Goal: Find specific page/section: Find specific page/section

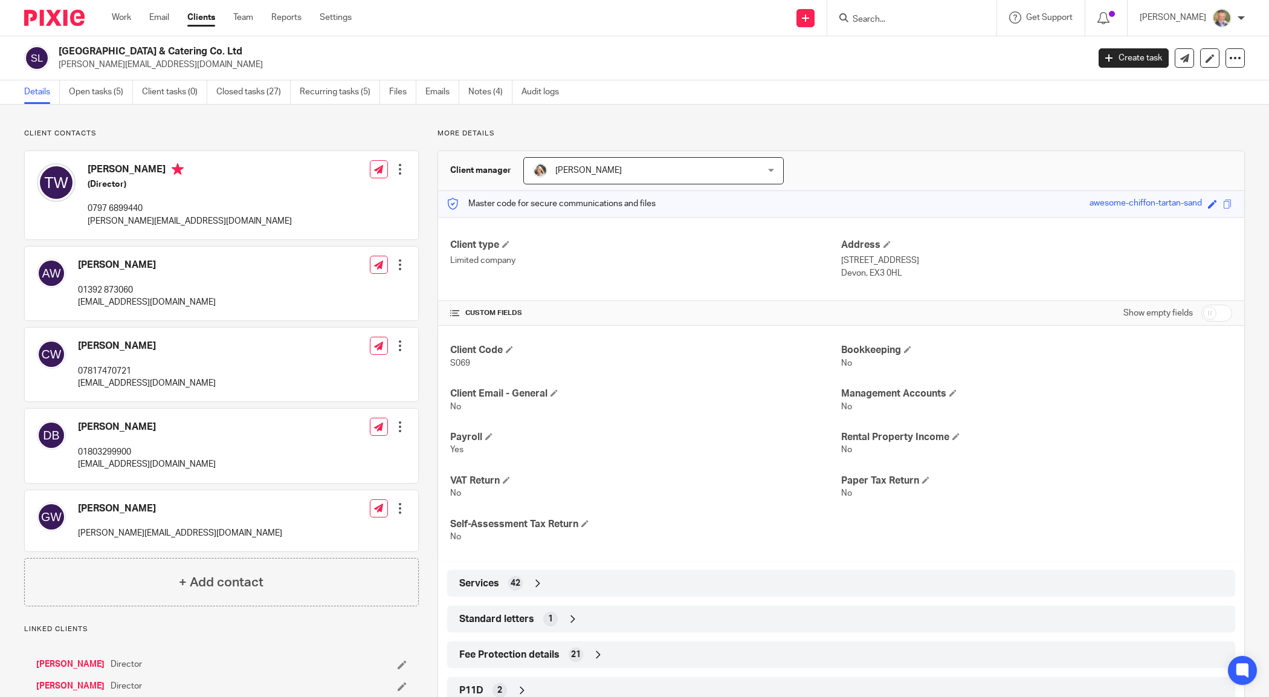
click at [905, 11] on form at bounding box center [916, 17] width 129 height 15
drag, startPoint x: 904, startPoint y: 13, endPoint x: 902, endPoint y: 19, distance: 7.1
click at [904, 15] on form at bounding box center [916, 17] width 129 height 15
click at [902, 19] on input "Search" at bounding box center [906, 20] width 109 height 11
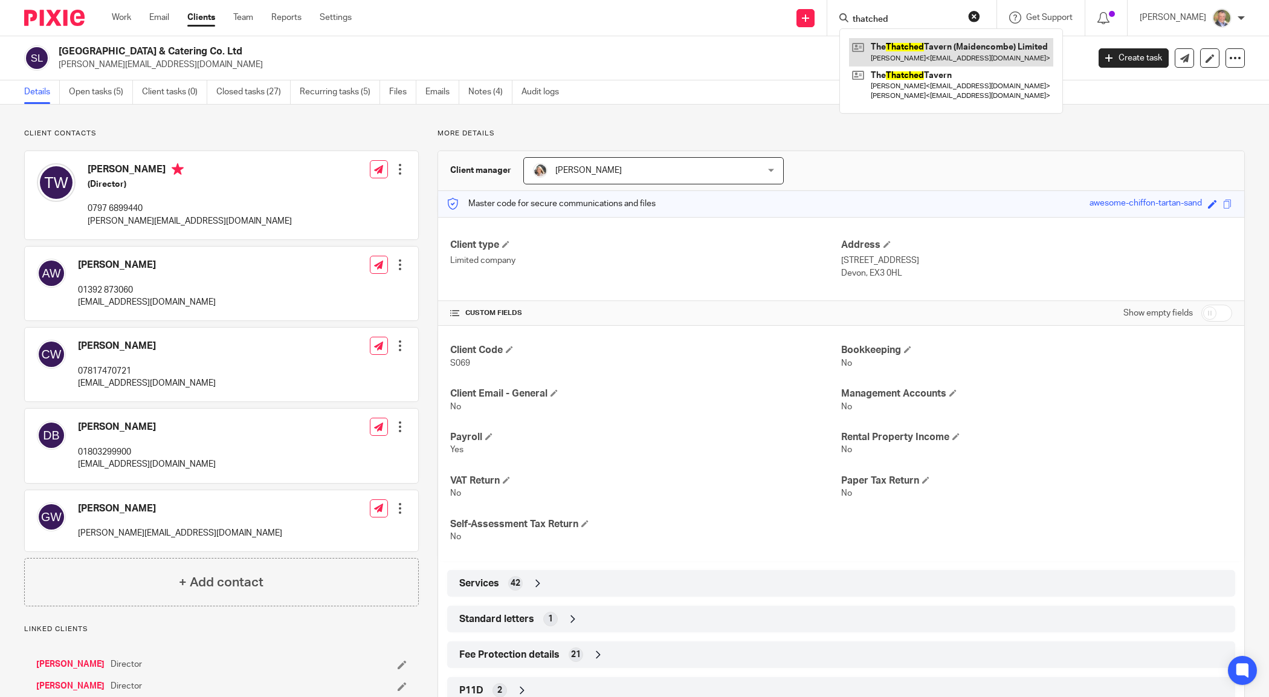
type input "thatched"
click at [972, 50] on link at bounding box center [951, 52] width 204 height 28
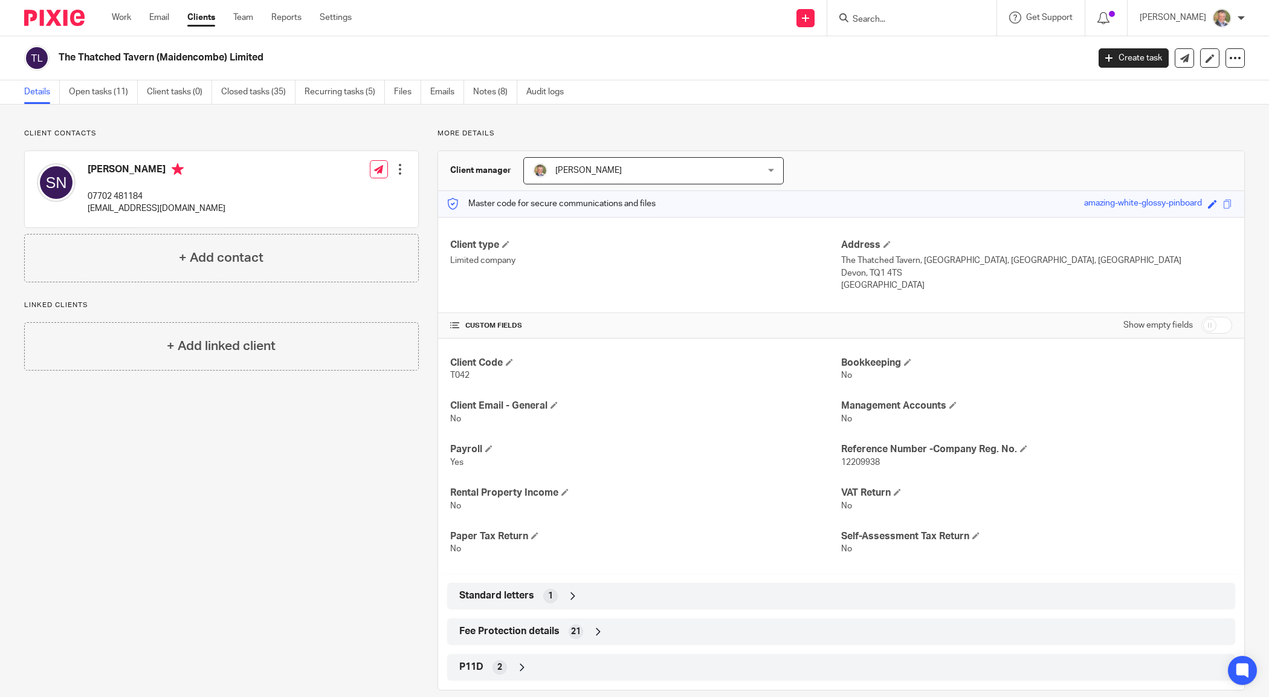
click at [908, 16] on input "Search" at bounding box center [906, 20] width 109 height 11
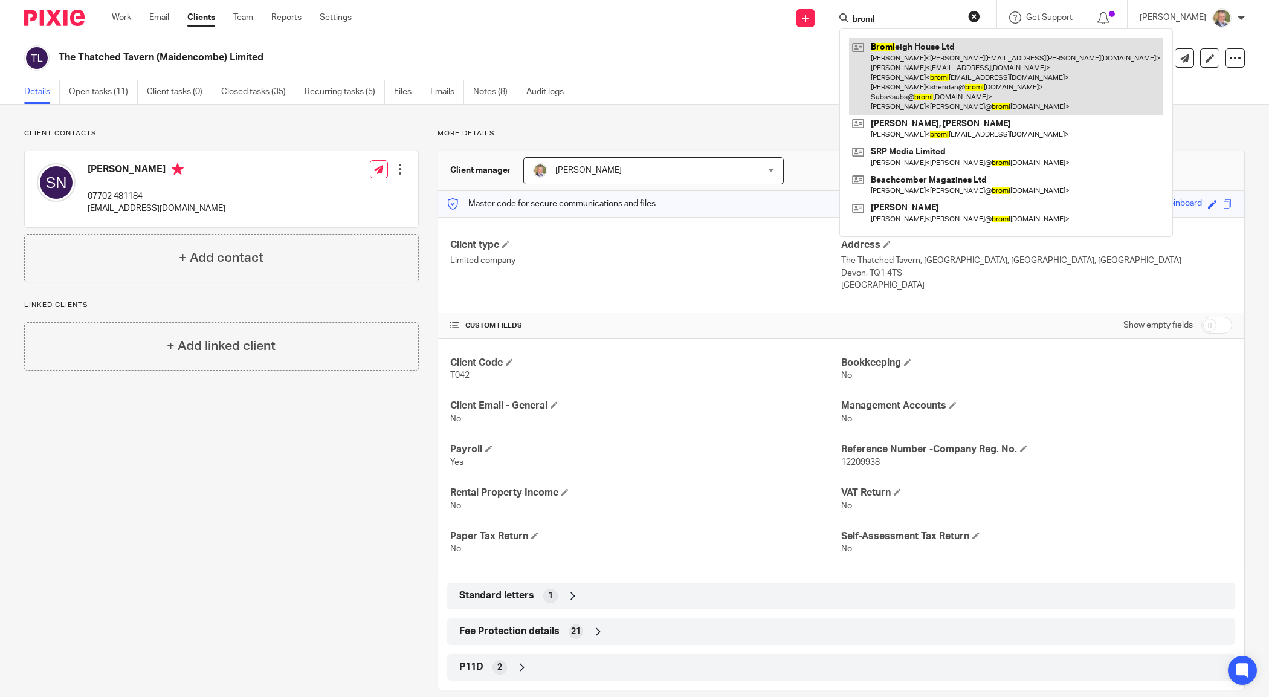
type input "broml"
click at [925, 61] on link at bounding box center [1006, 76] width 314 height 77
